Goal: Check status: Check status

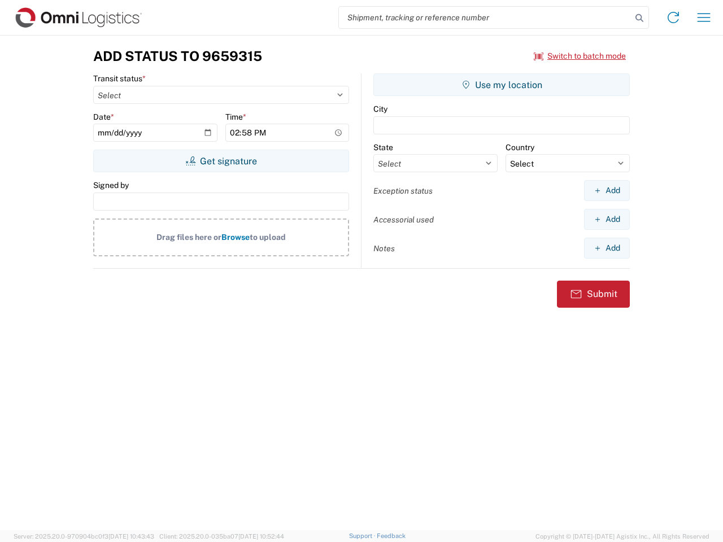
click at [485, 18] on input "search" at bounding box center [485, 17] width 293 height 21
click at [640, 18] on icon at bounding box center [640, 18] width 16 height 16
click at [674, 18] on icon at bounding box center [673, 17] width 18 height 18
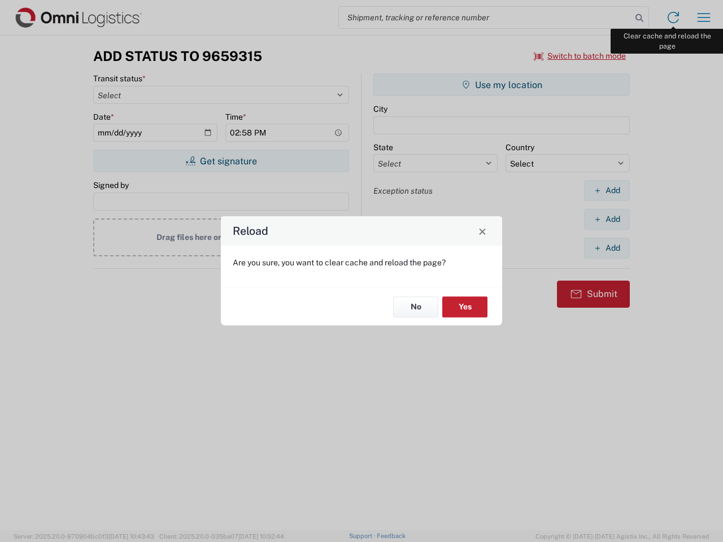
click at [704, 18] on div "Reload Are you sure, you want to clear cache and reload the page? No Yes" at bounding box center [361, 271] width 723 height 542
click at [580, 56] on div "Reload Are you sure, you want to clear cache and reload the page? No Yes" at bounding box center [361, 271] width 723 height 542
click at [221, 161] on div "Reload Are you sure, you want to clear cache and reload the page? No Yes" at bounding box center [361, 271] width 723 height 542
click at [502, 85] on div "Reload Are you sure, you want to clear cache and reload the page? No Yes" at bounding box center [361, 271] width 723 height 542
click at [607, 190] on div "Reload Are you sure, you want to clear cache and reload the page? No Yes" at bounding box center [361, 271] width 723 height 542
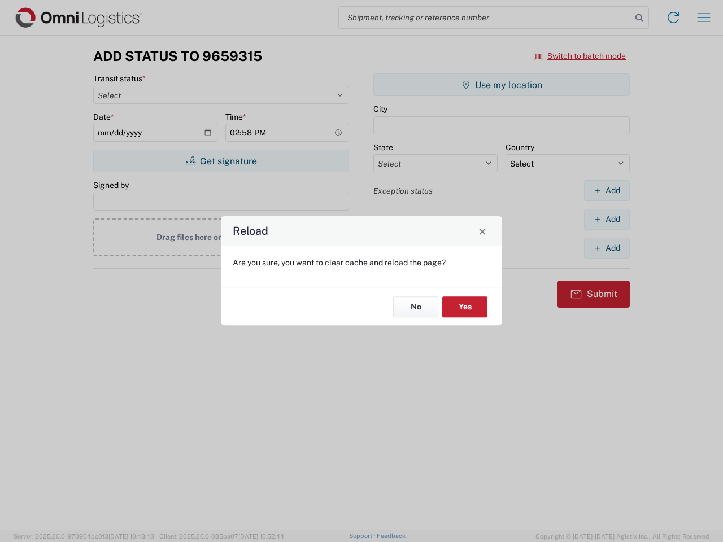
click at [607, 219] on div "Reload Are you sure, you want to clear cache and reload the page? No Yes" at bounding box center [361, 271] width 723 height 542
click at [607, 248] on div "Reload Are you sure, you want to clear cache and reload the page? No Yes" at bounding box center [361, 271] width 723 height 542
